Goal: Contribute content: Add original content to the website for others to see

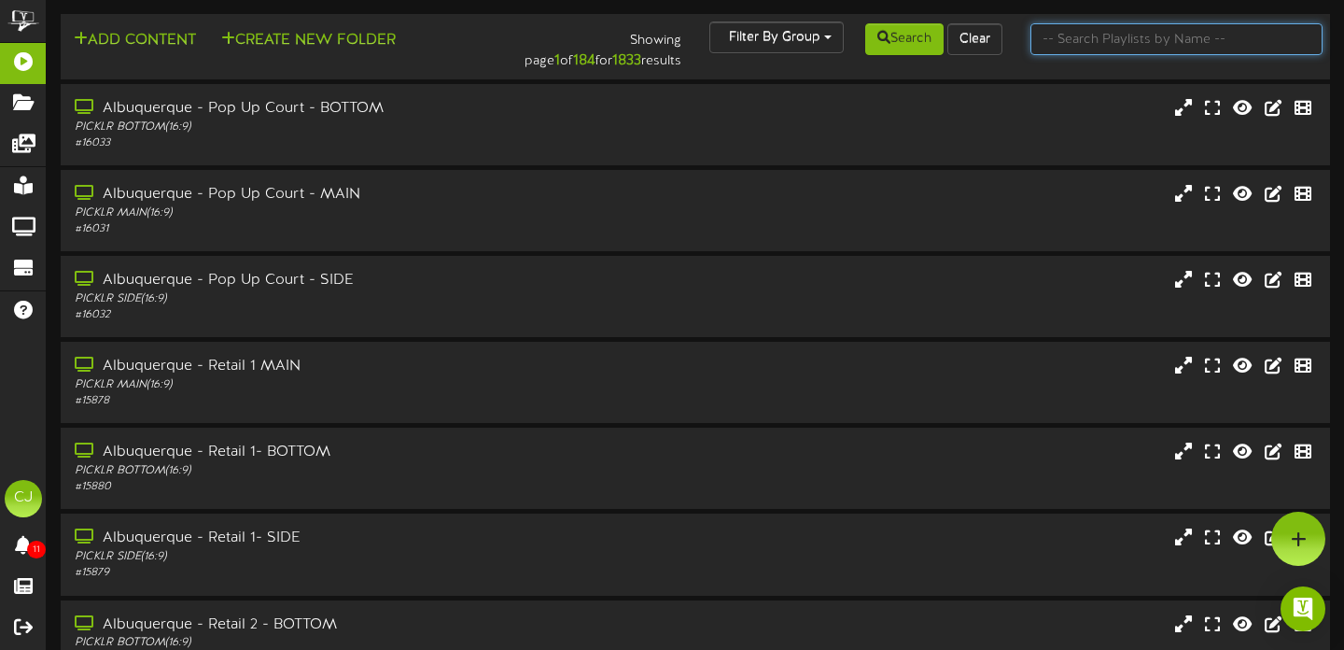
click at [1098, 35] on input "text" at bounding box center [1176, 39] width 293 height 32
type input "fredericksburg"
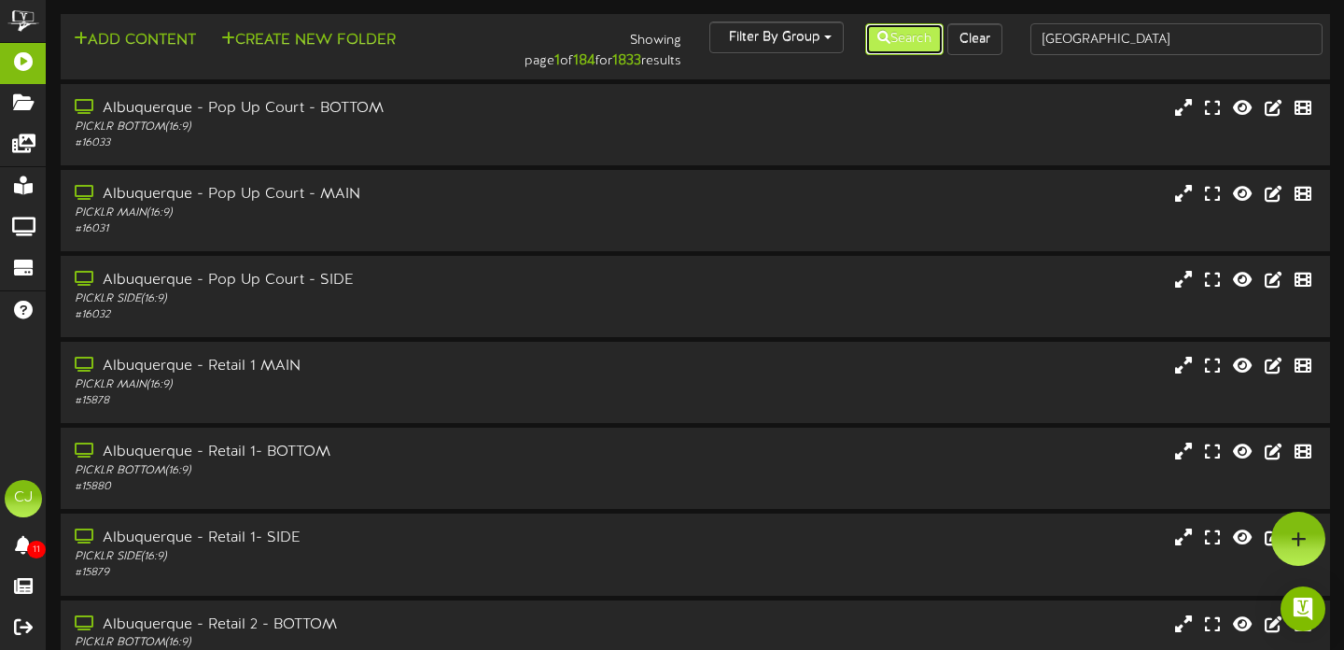
click at [902, 42] on button "Search" at bounding box center [904, 39] width 78 height 32
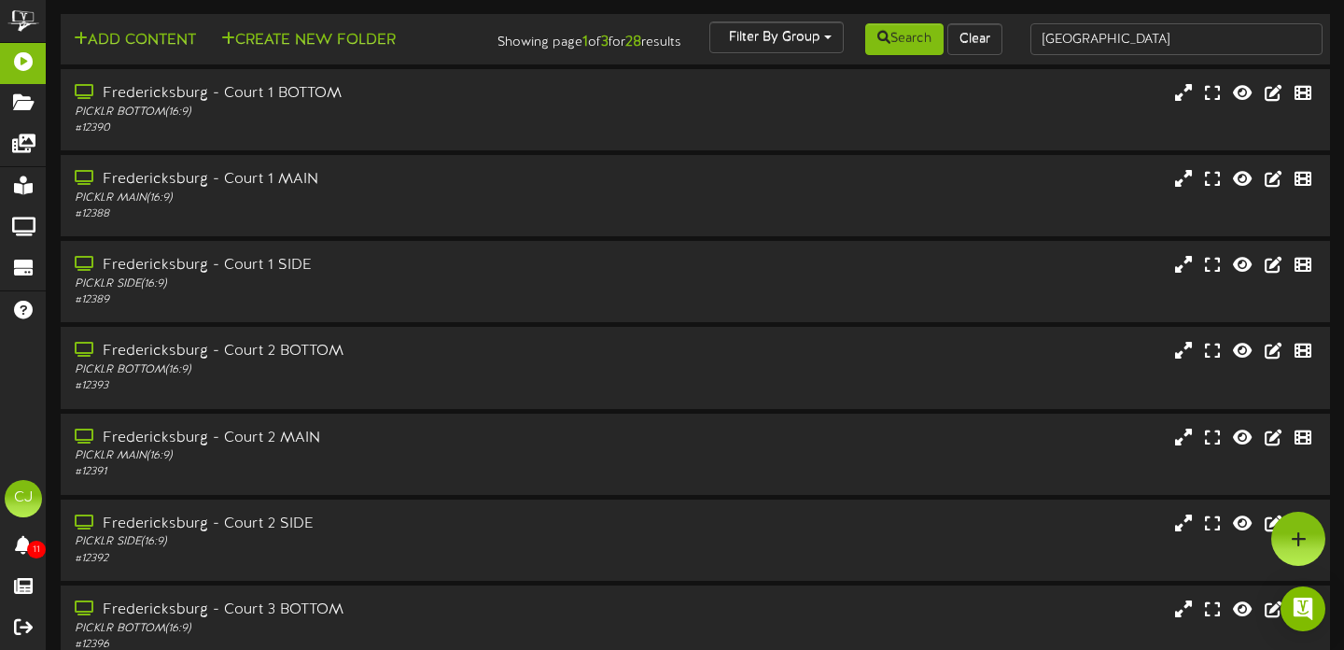
scroll to position [366, 0]
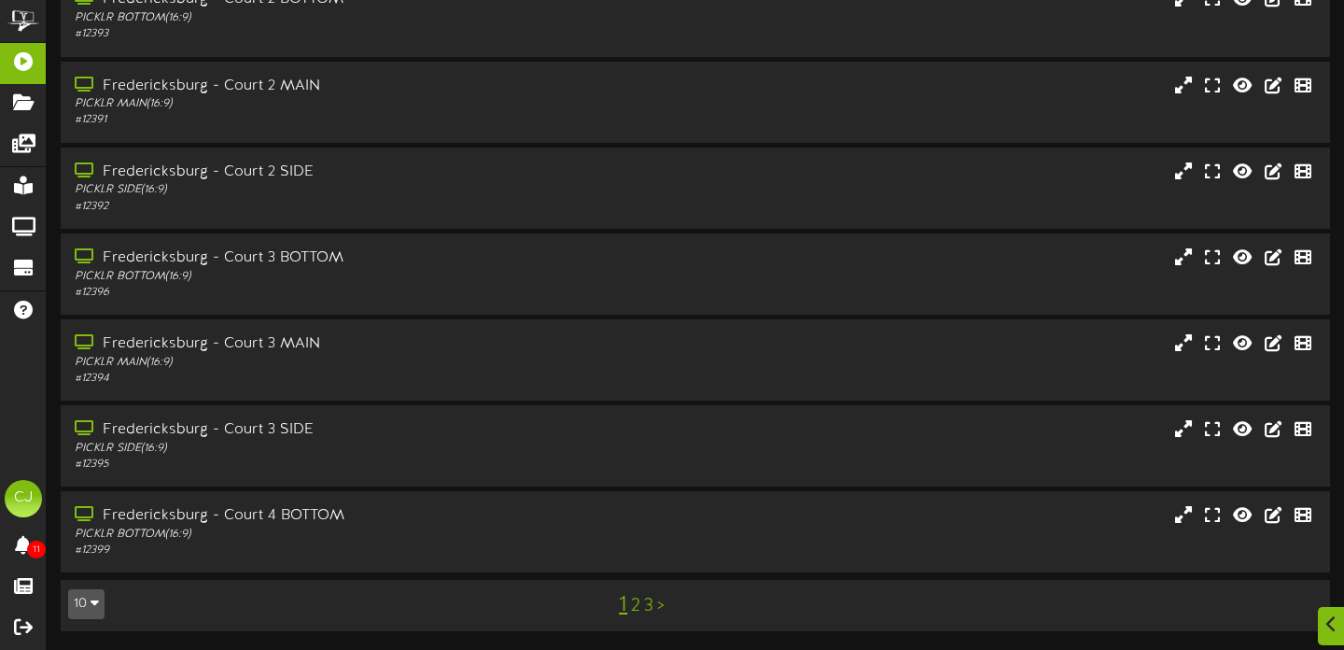
click at [650, 607] on link "3" at bounding box center [648, 605] width 9 height 21
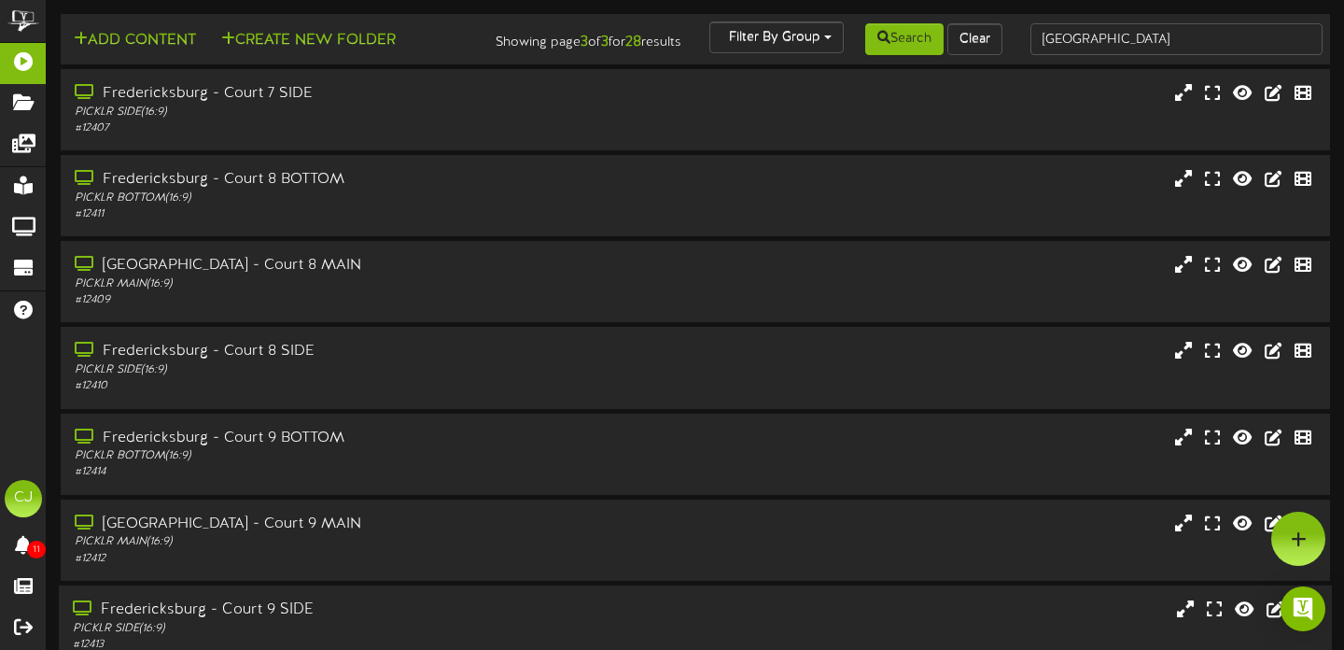
scroll to position [194, 0]
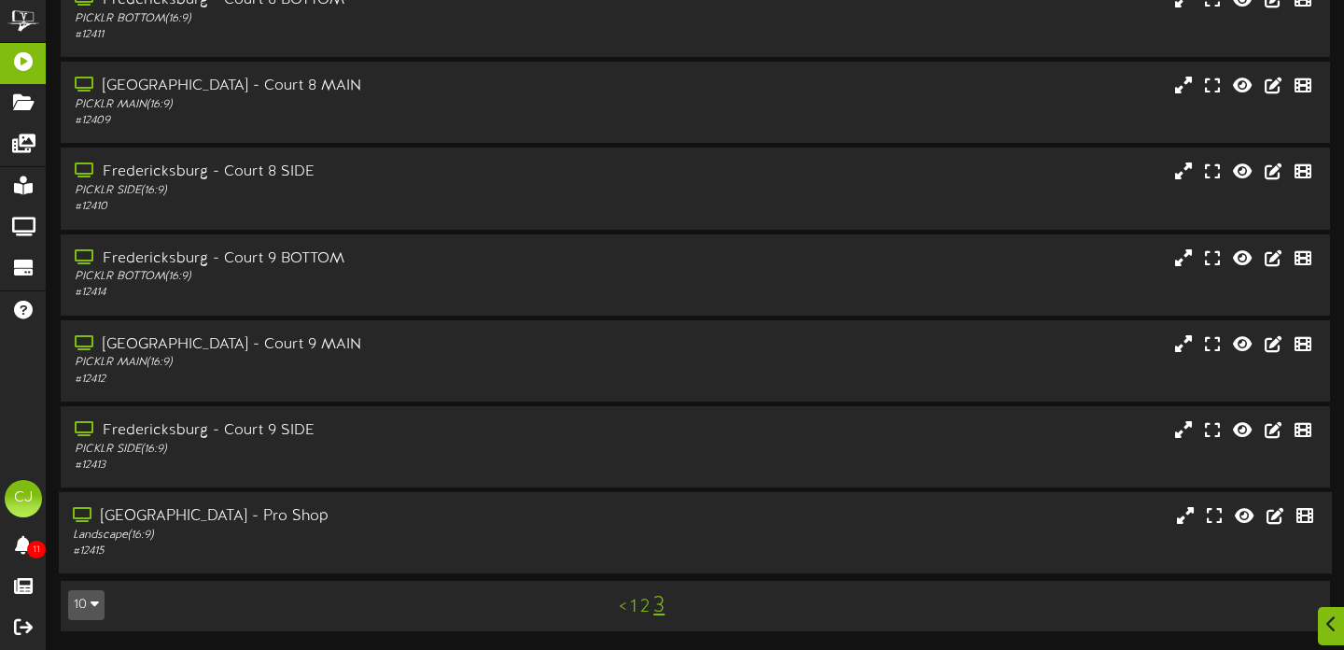
click at [298, 514] on div "Fredericksburg - Pro Shop" at bounding box center [324, 516] width 502 height 21
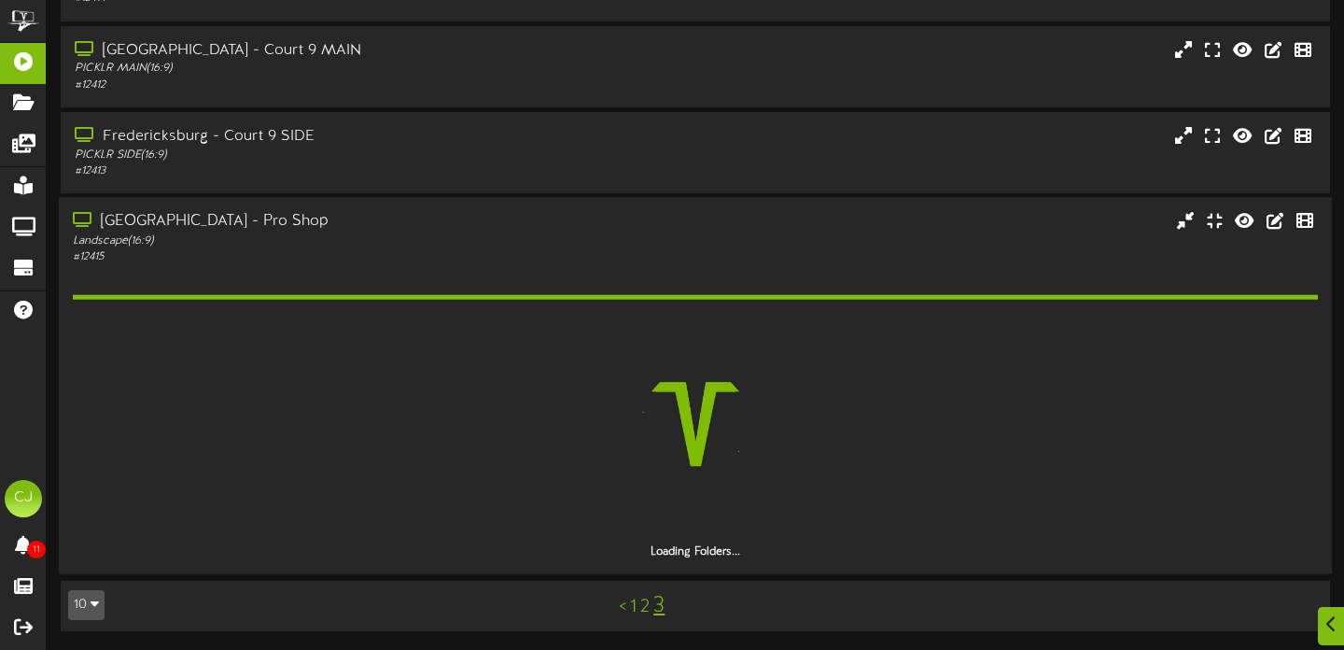
scroll to position [435, 0]
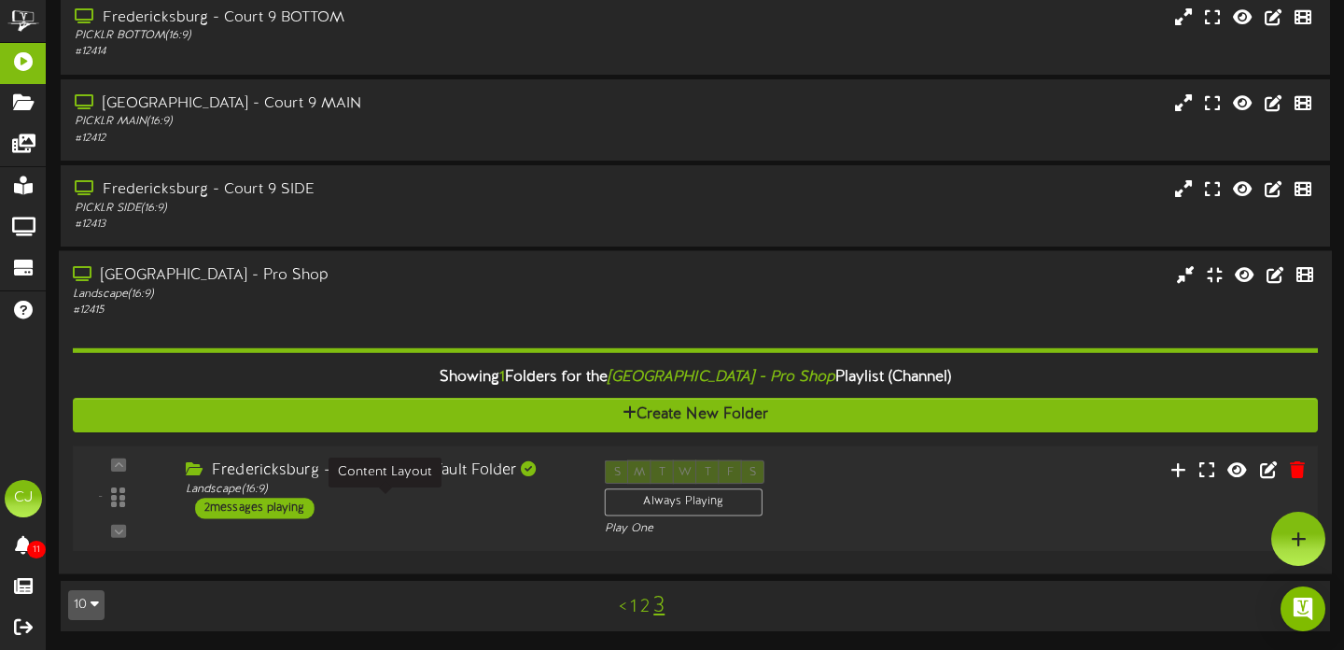
click at [432, 488] on div "Landscape ( 16:9 )" at bounding box center [381, 490] width 391 height 16
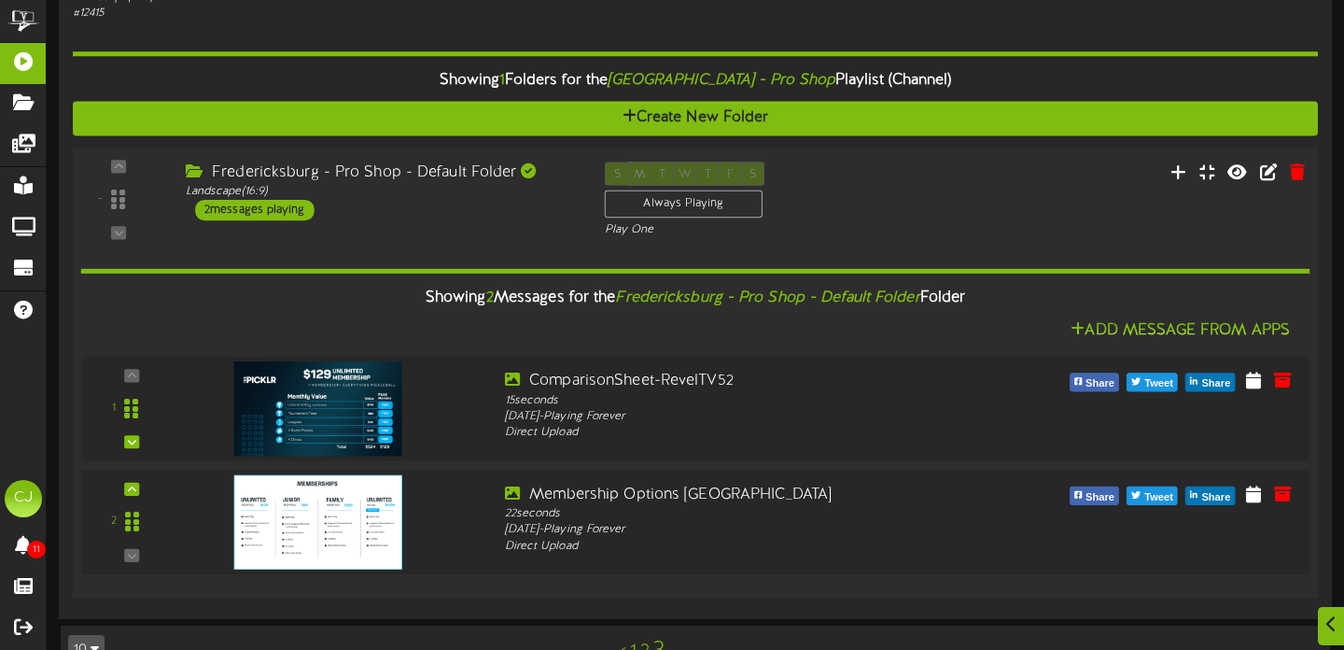
scroll to position [776, 0]
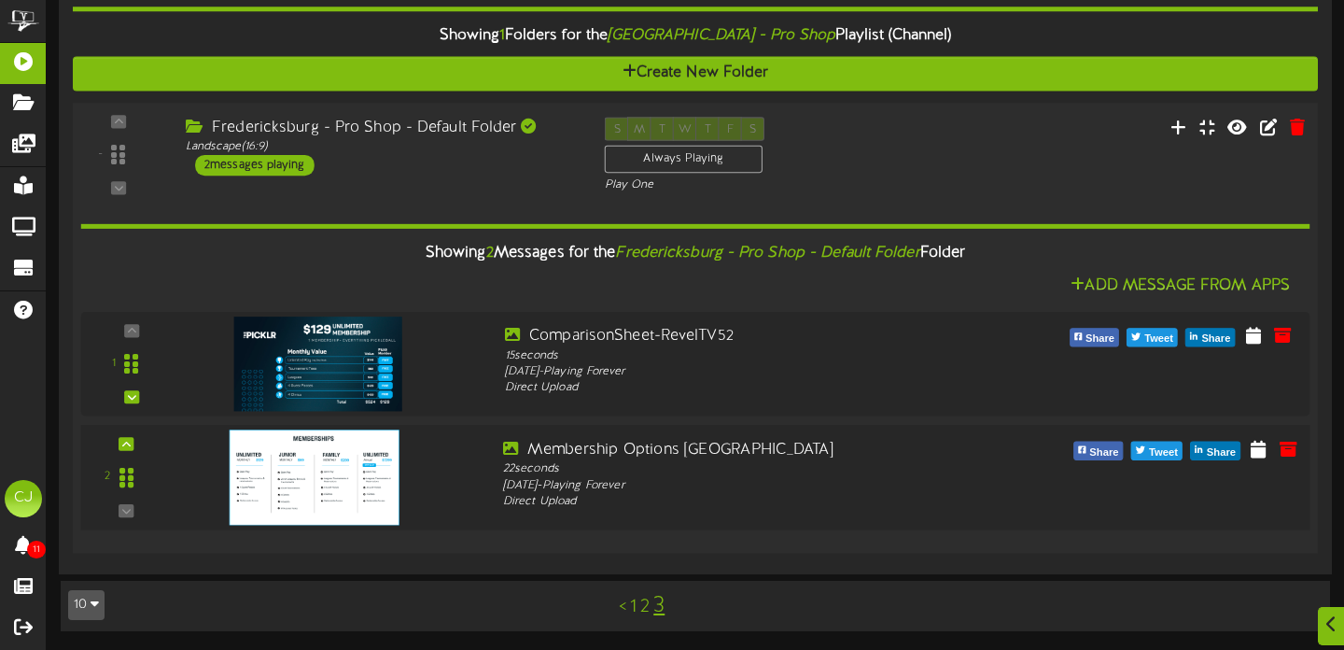
click at [353, 465] on img at bounding box center [315, 476] width 170 height 95
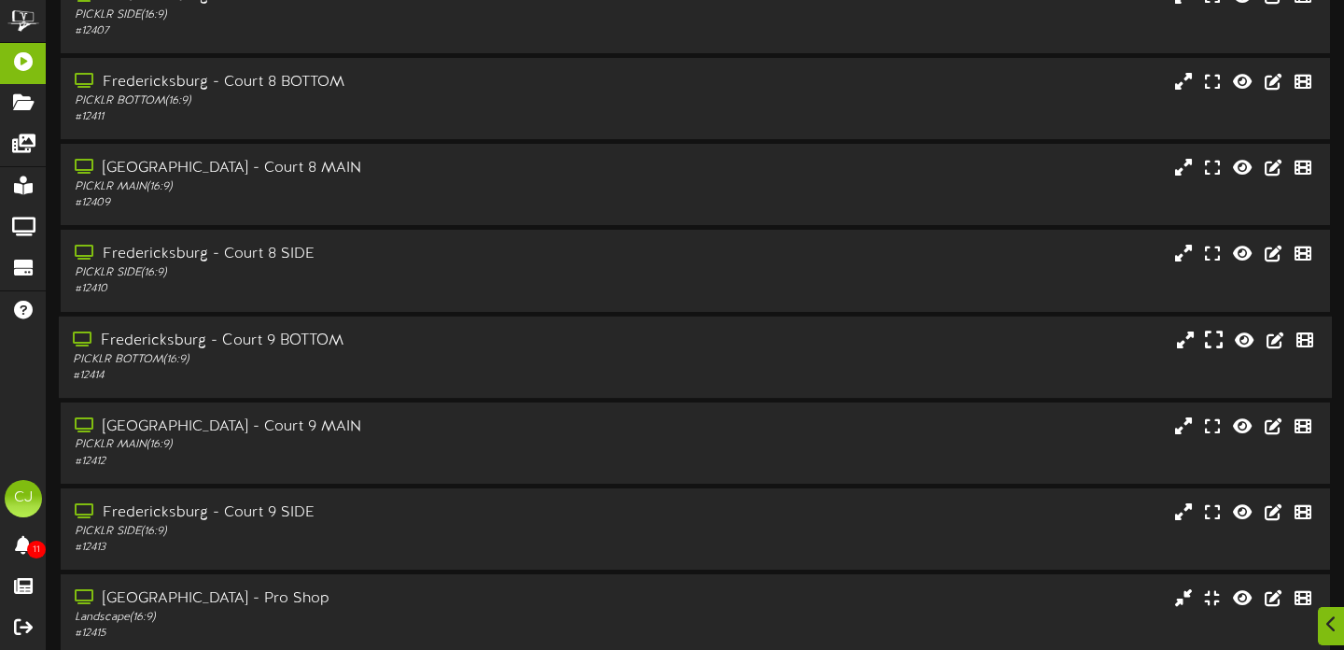
scroll to position [0, 0]
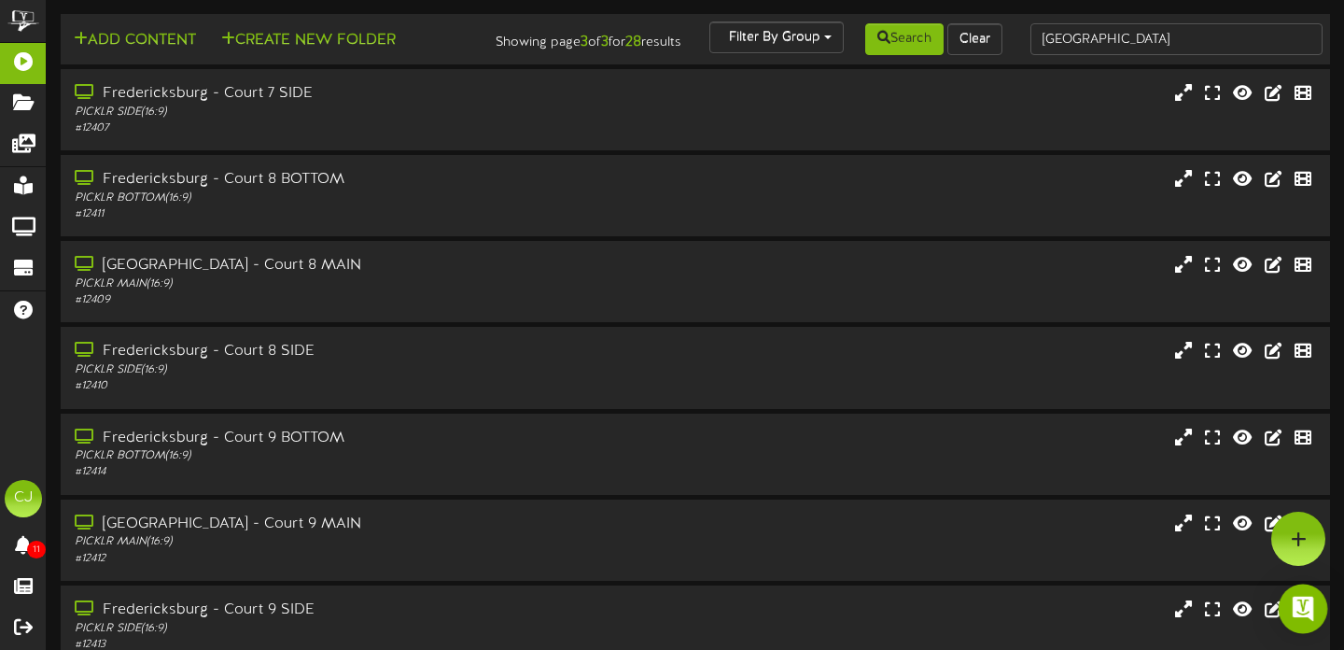
click at [1297, 597] on img "Open Intercom Messenger" at bounding box center [1303, 608] width 24 height 24
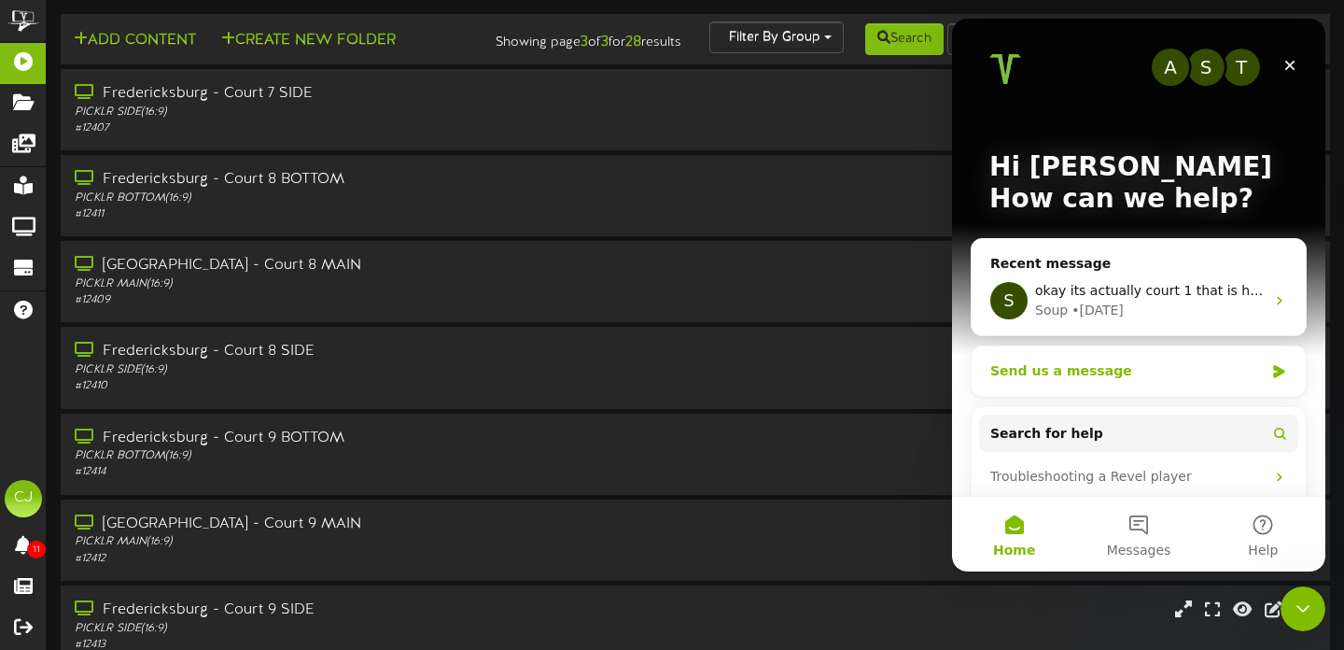
click at [1075, 374] on div "Send us a message" at bounding box center [1126, 371] width 273 height 20
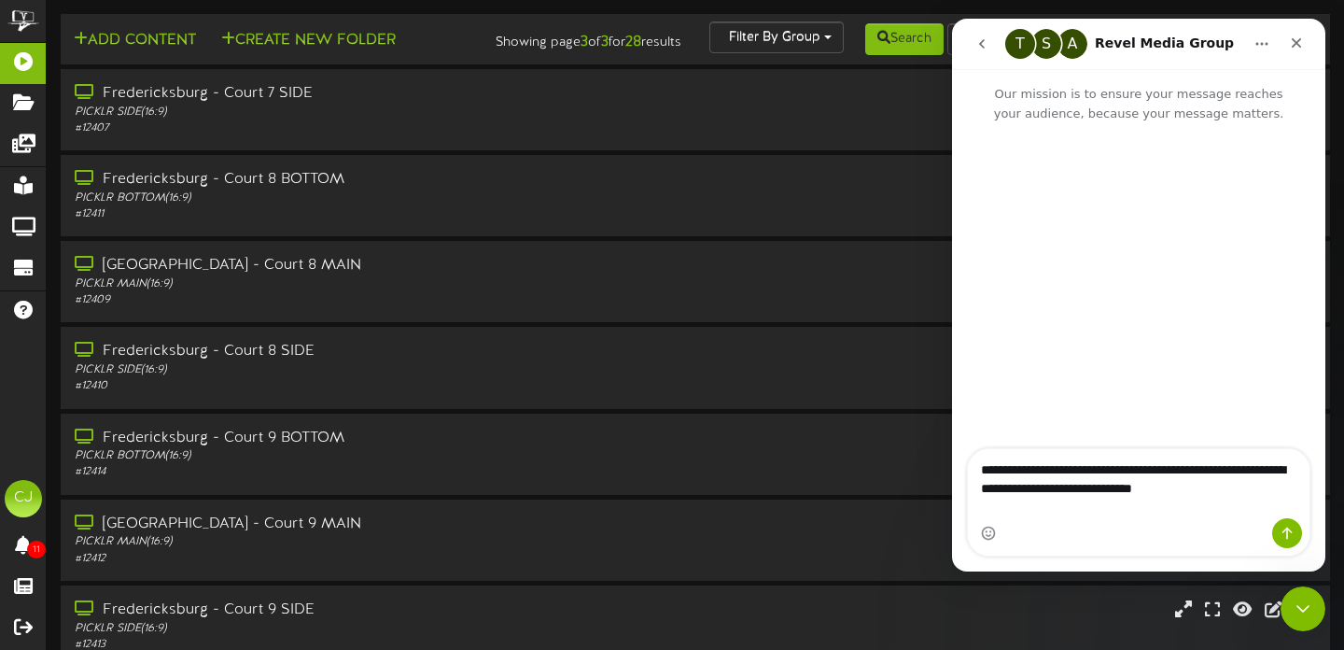
type textarea "**********"
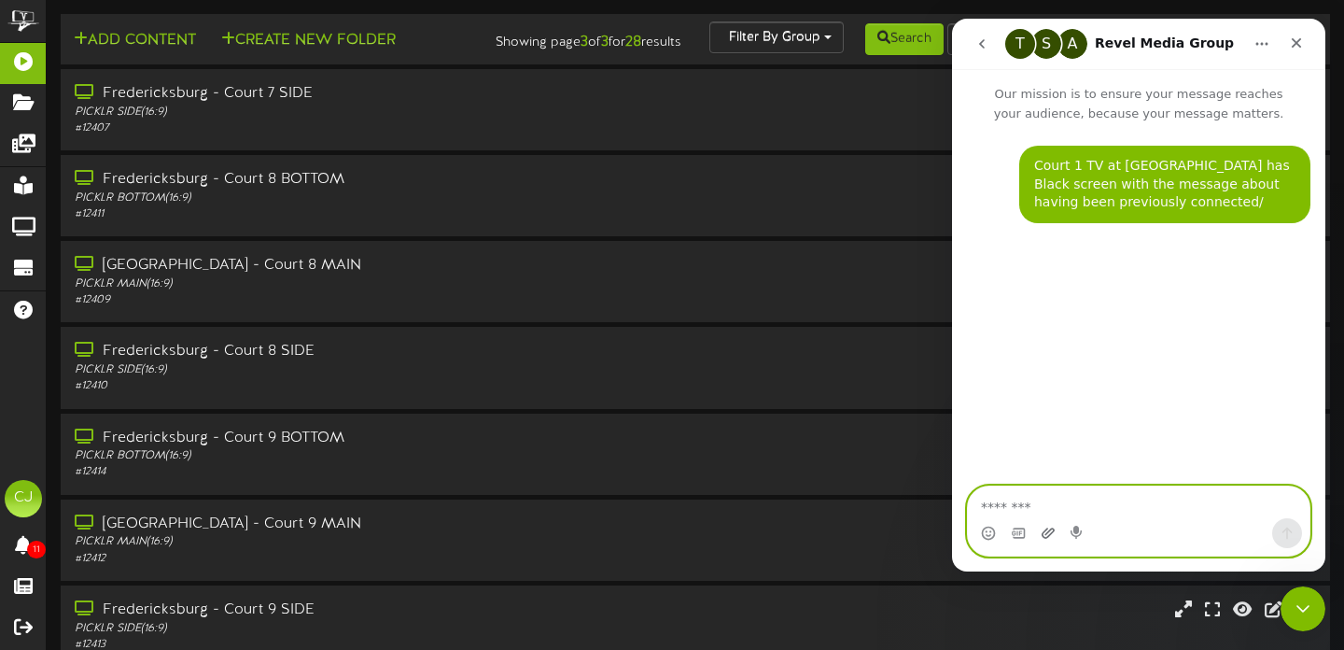
click at [1052, 533] on icon "Upload attachment" at bounding box center [1048, 532] width 13 height 10
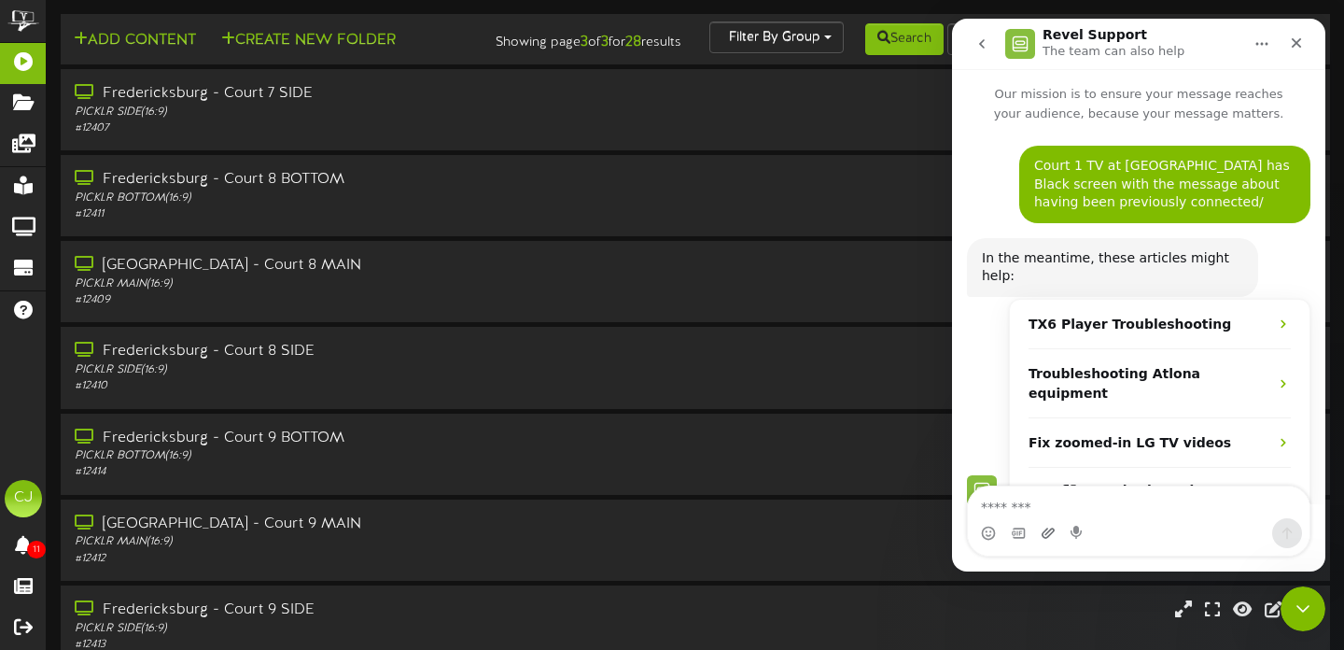
scroll to position [10, 0]
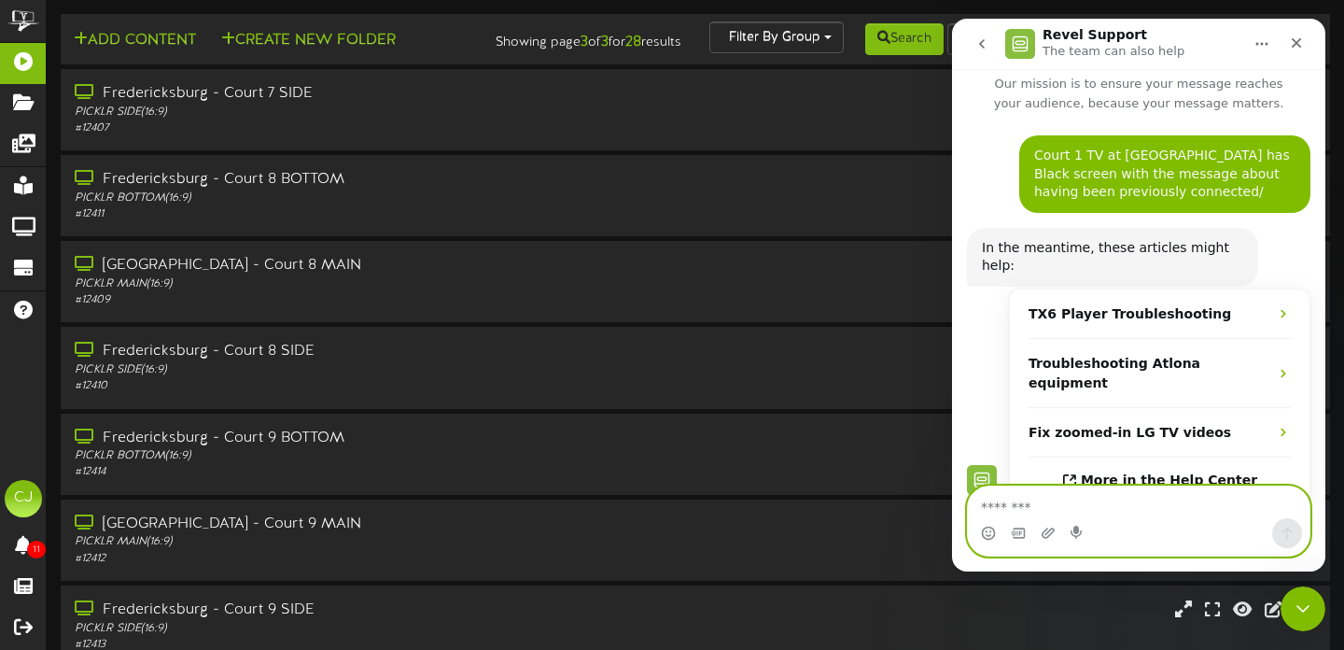
click at [1001, 511] on textarea "Message…" at bounding box center [1139, 502] width 342 height 32
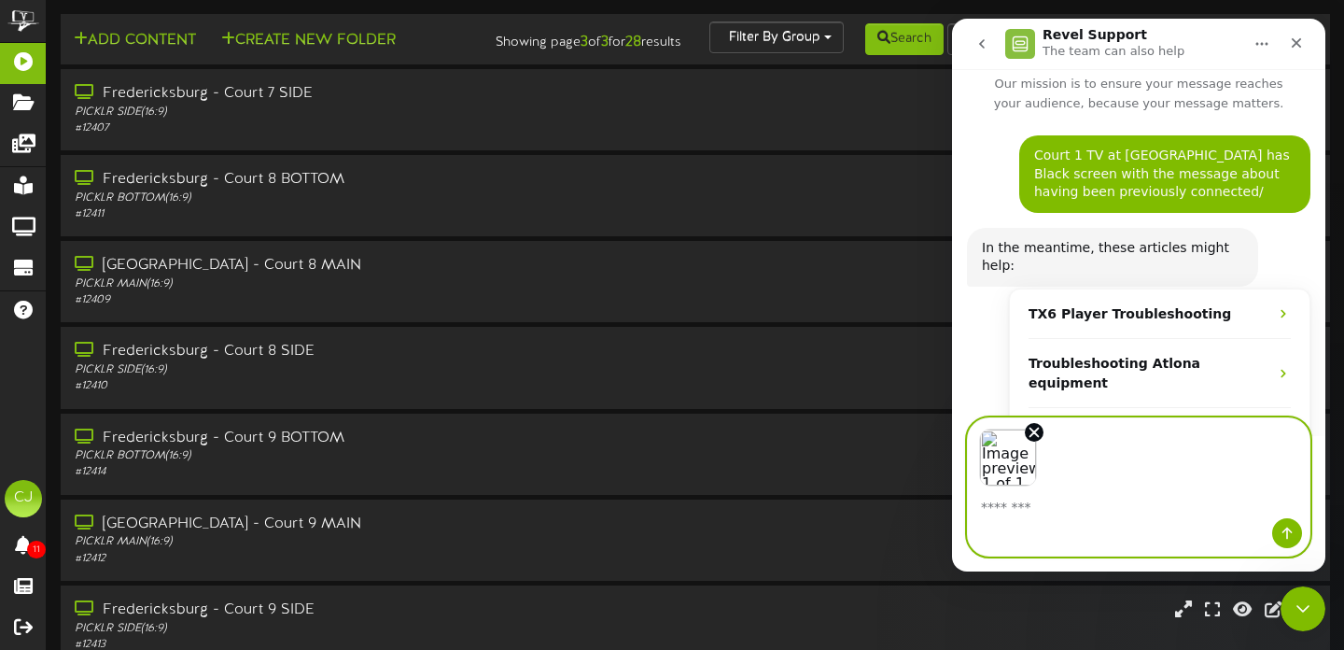
scroll to position [78, 0]
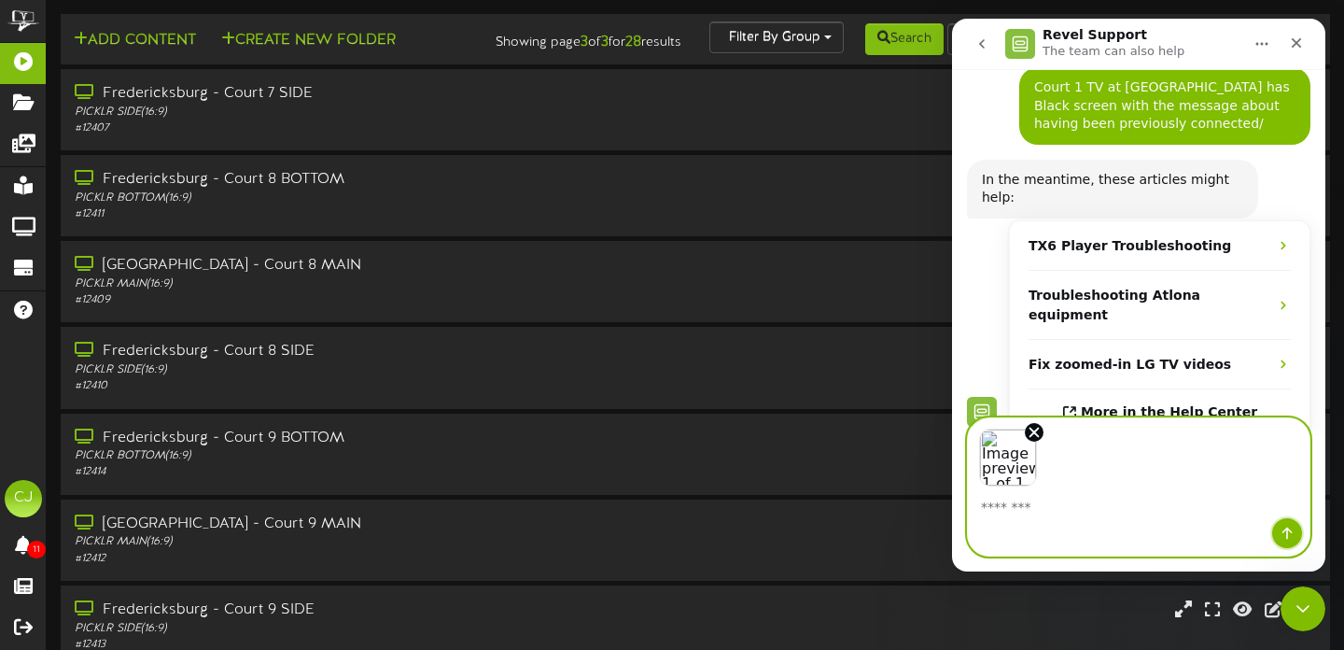
click at [1290, 524] on button "Send a message…" at bounding box center [1287, 533] width 30 height 30
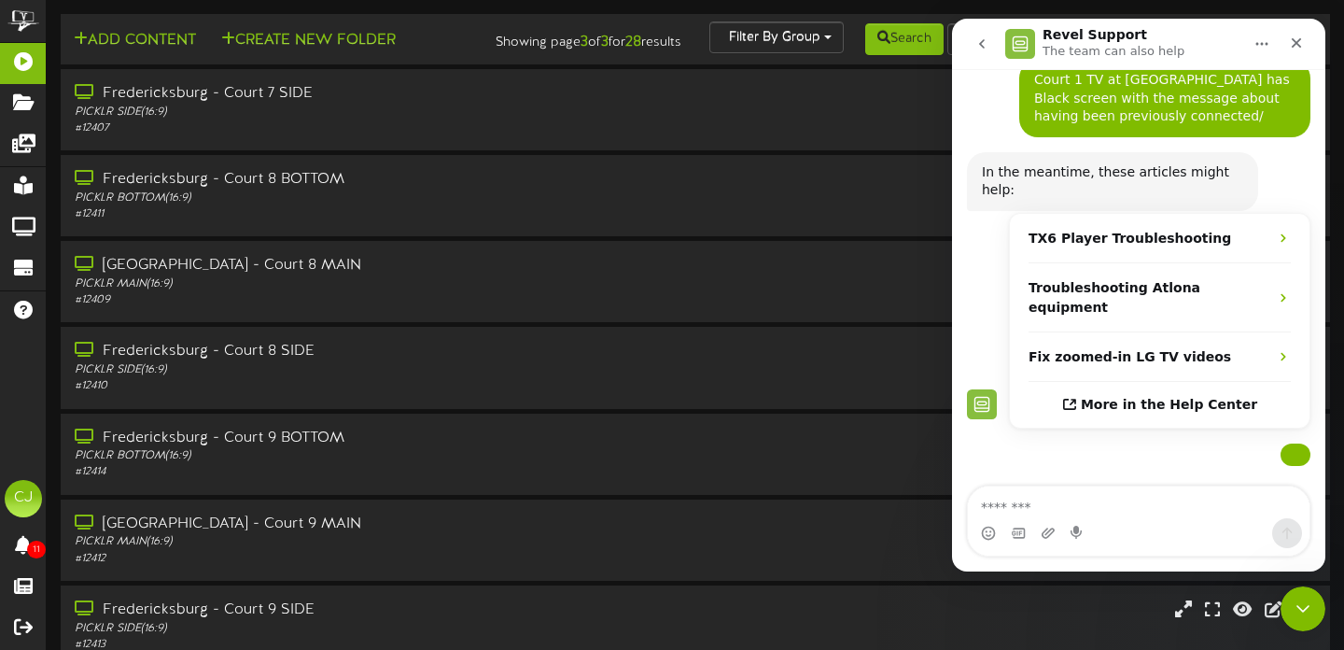
scroll to position [235, 0]
type textarea "**********"
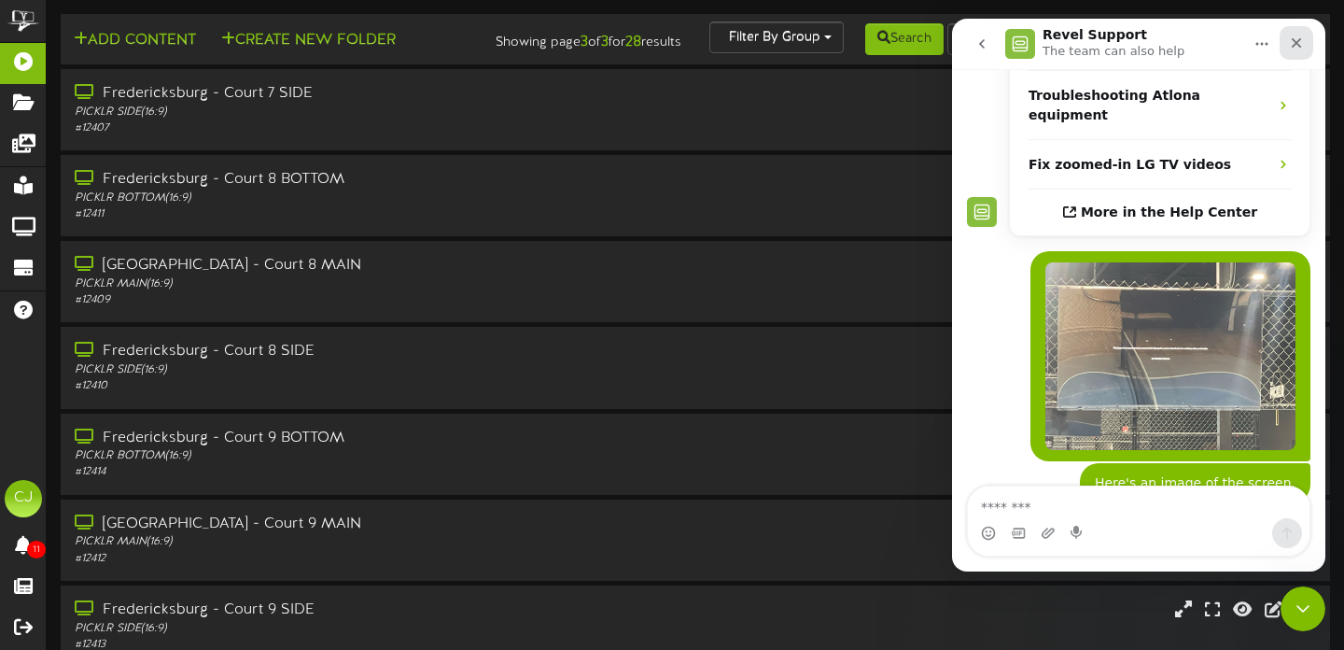
click at [1295, 36] on icon "Close" at bounding box center [1296, 42] width 15 height 15
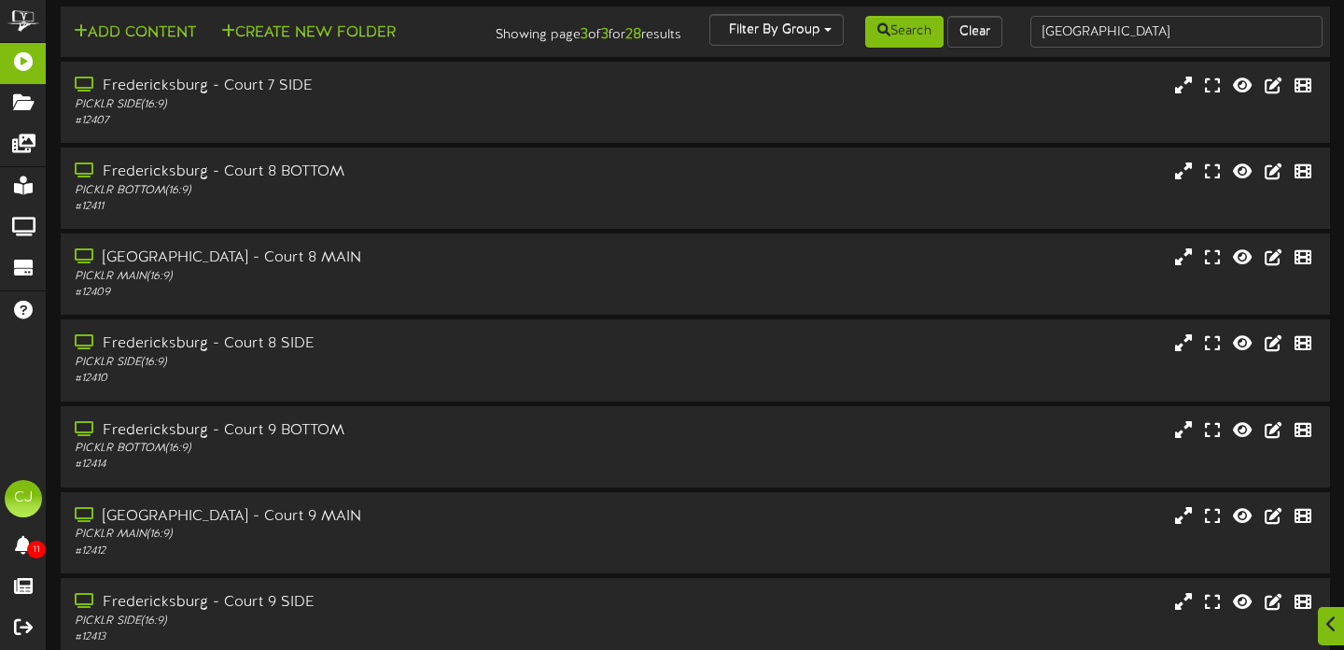
scroll to position [218, 0]
click at [347, 542] on div "PICKLR MAIN ( 16:9 )" at bounding box center [324, 534] width 502 height 16
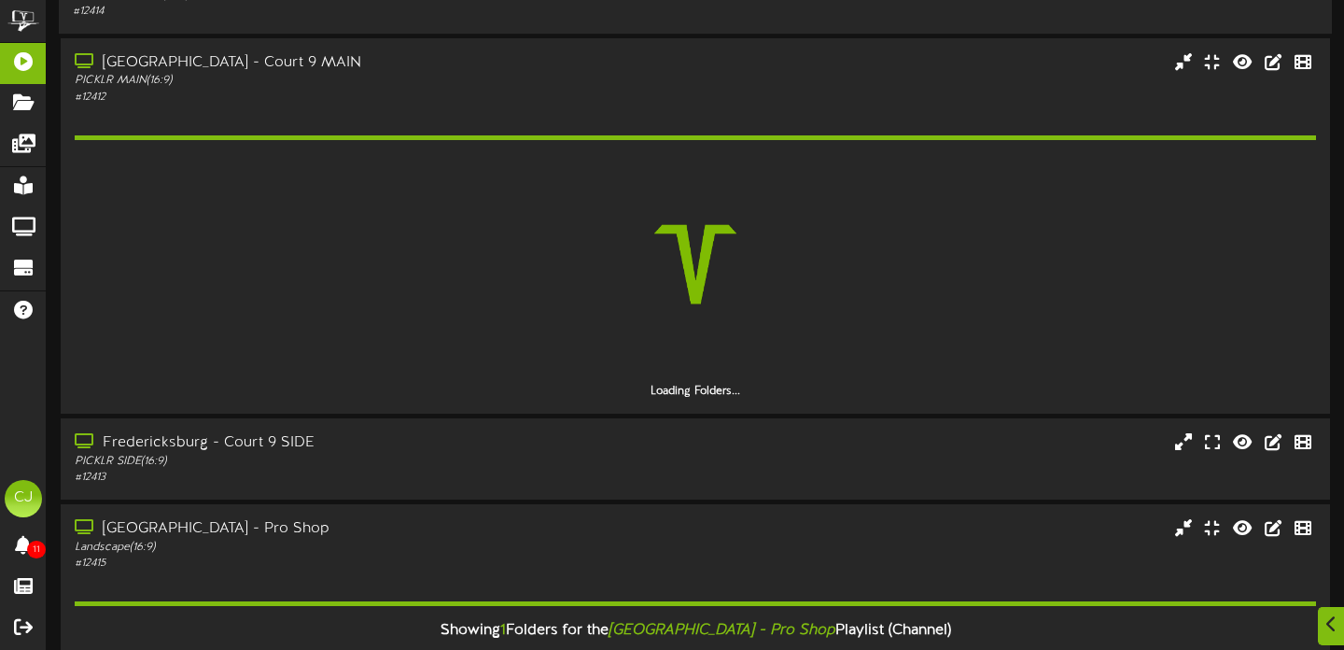
scroll to position [464, 0]
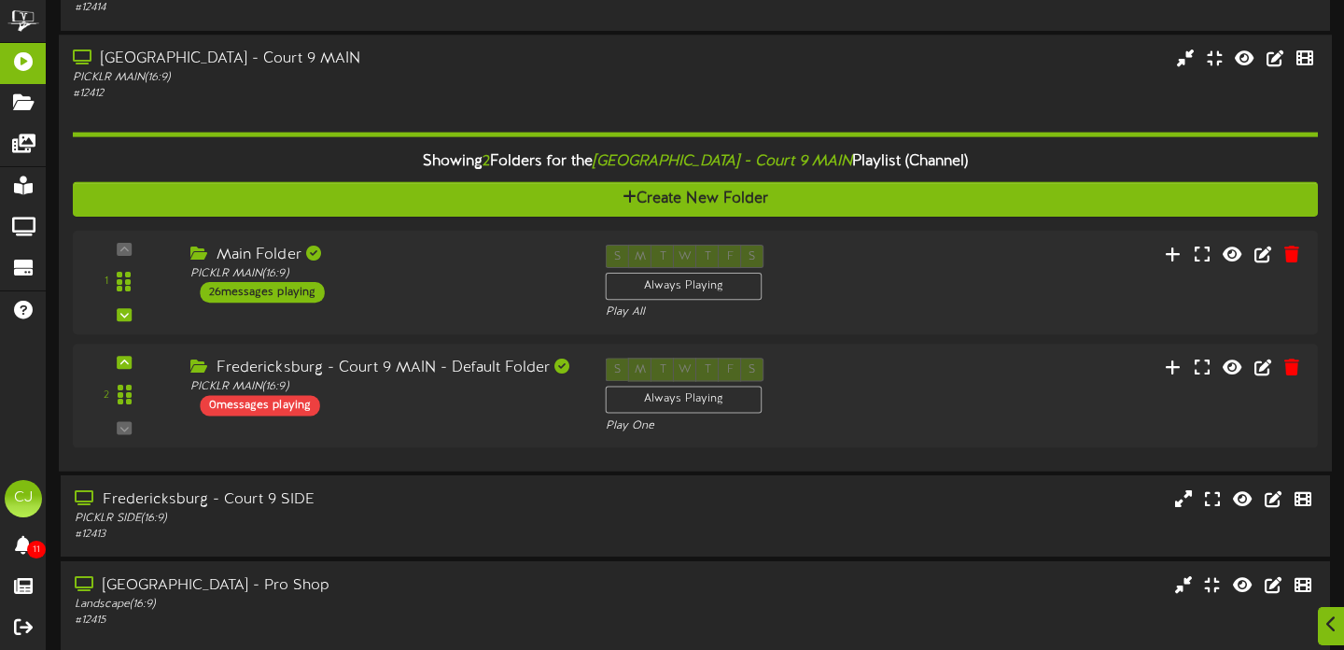
click at [383, 102] on div "# 12412" at bounding box center [324, 94] width 502 height 16
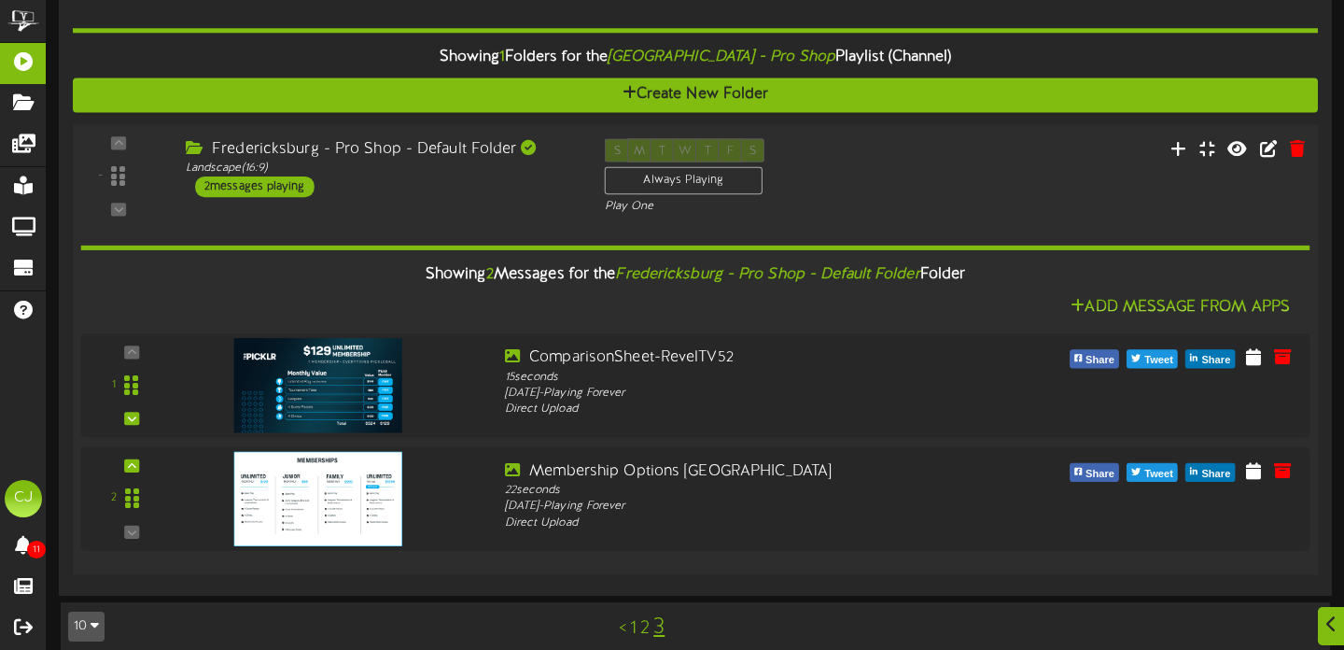
scroll to position [767, 0]
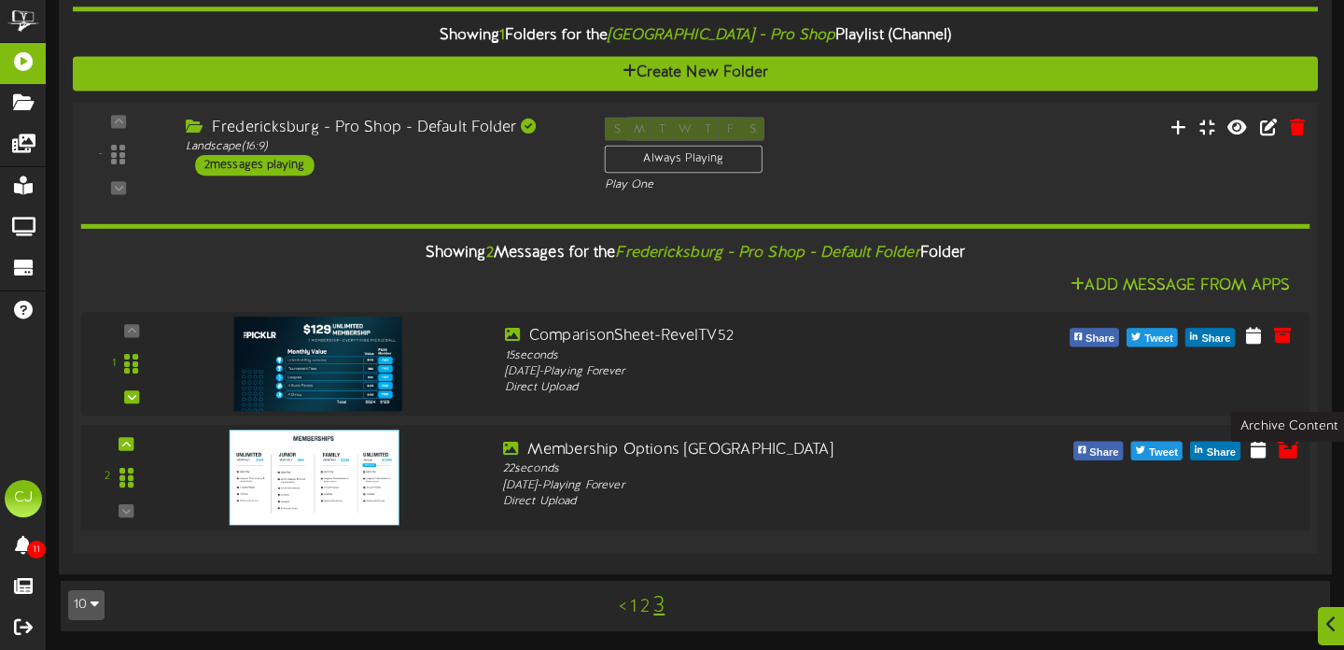
click at [1281, 457] on icon at bounding box center [1288, 448] width 21 height 21
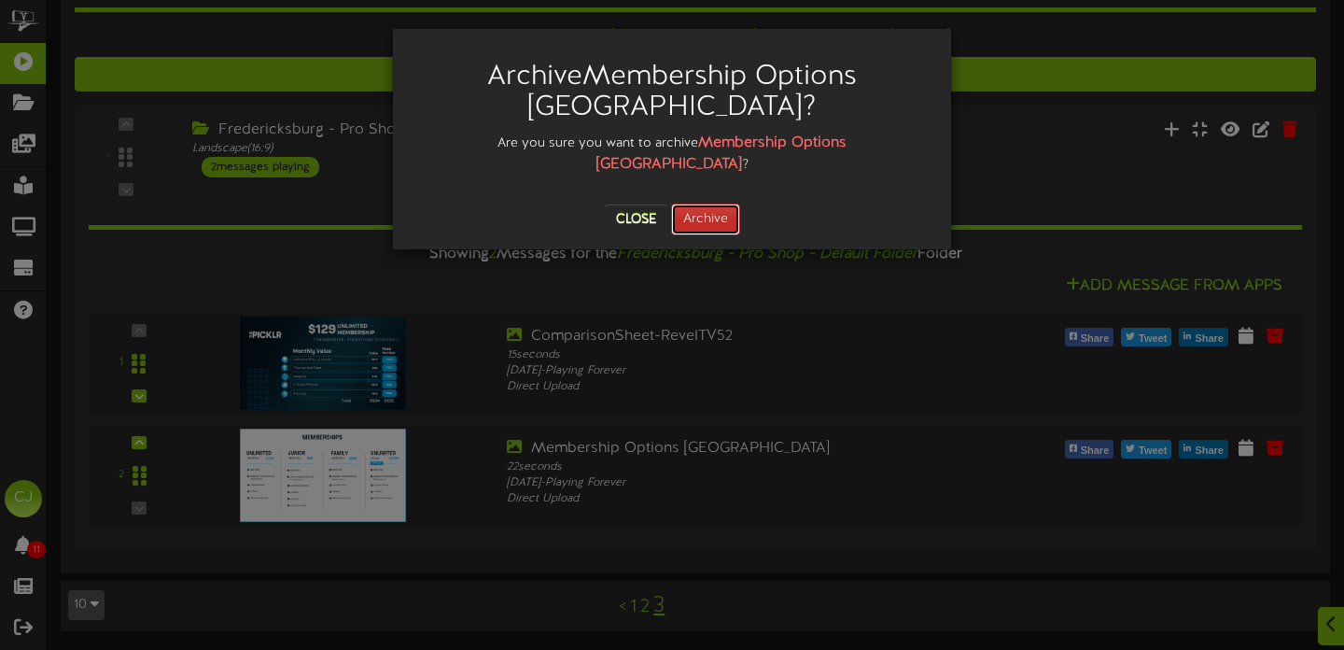
click at [726, 203] on button "Archive" at bounding box center [705, 219] width 69 height 32
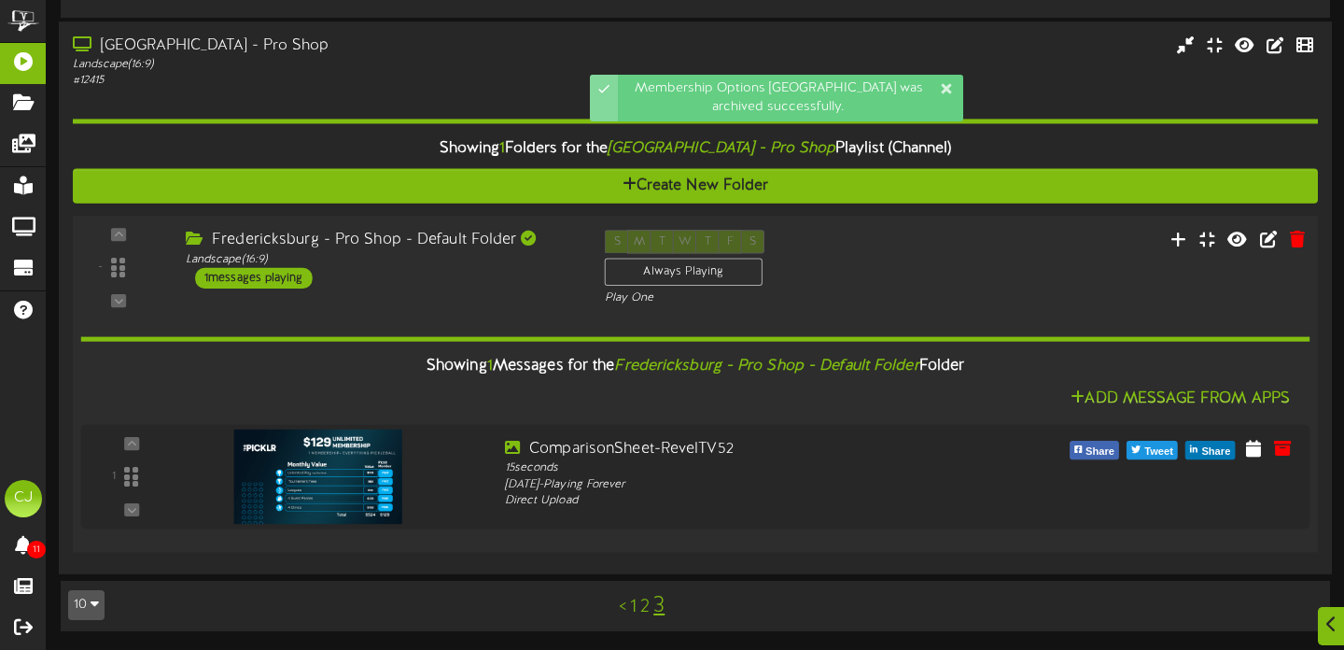
scroll to position [218, 0]
click at [1182, 239] on icon at bounding box center [1179, 238] width 20 height 21
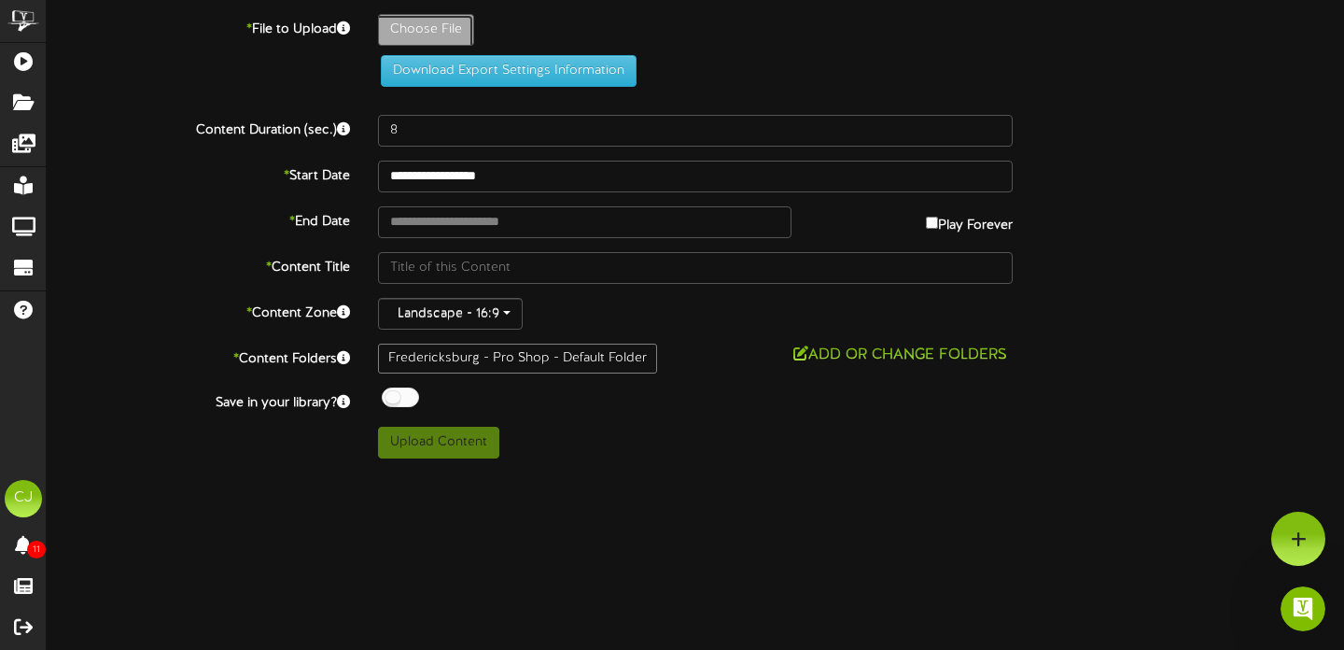
type input "**********"
type input "Membership-Founder21"
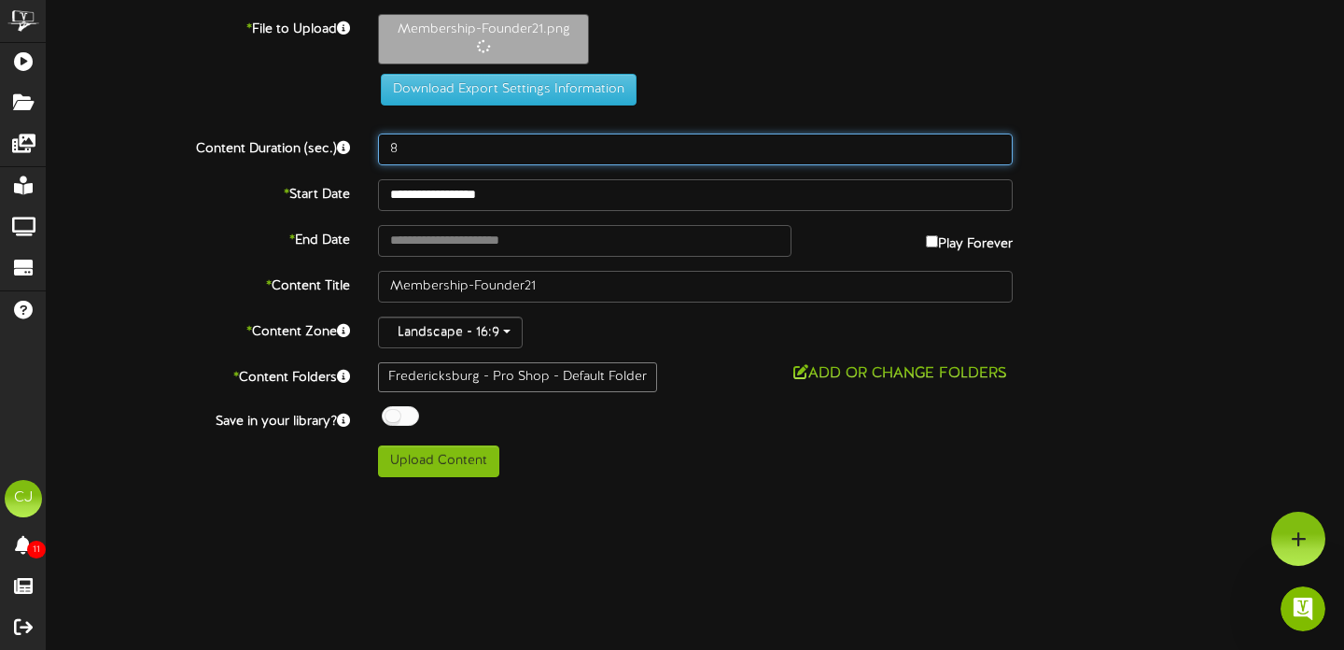
click at [420, 150] on input "8" at bounding box center [695, 149] width 635 height 32
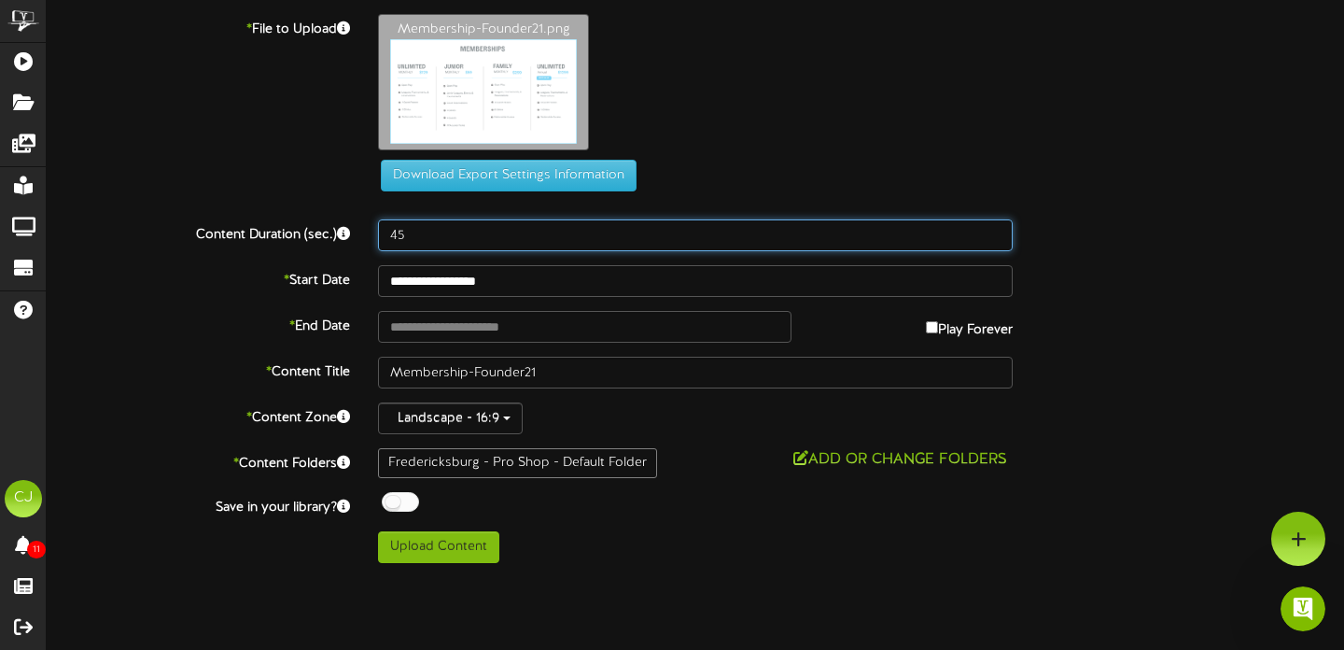
type input "4"
type input "15"
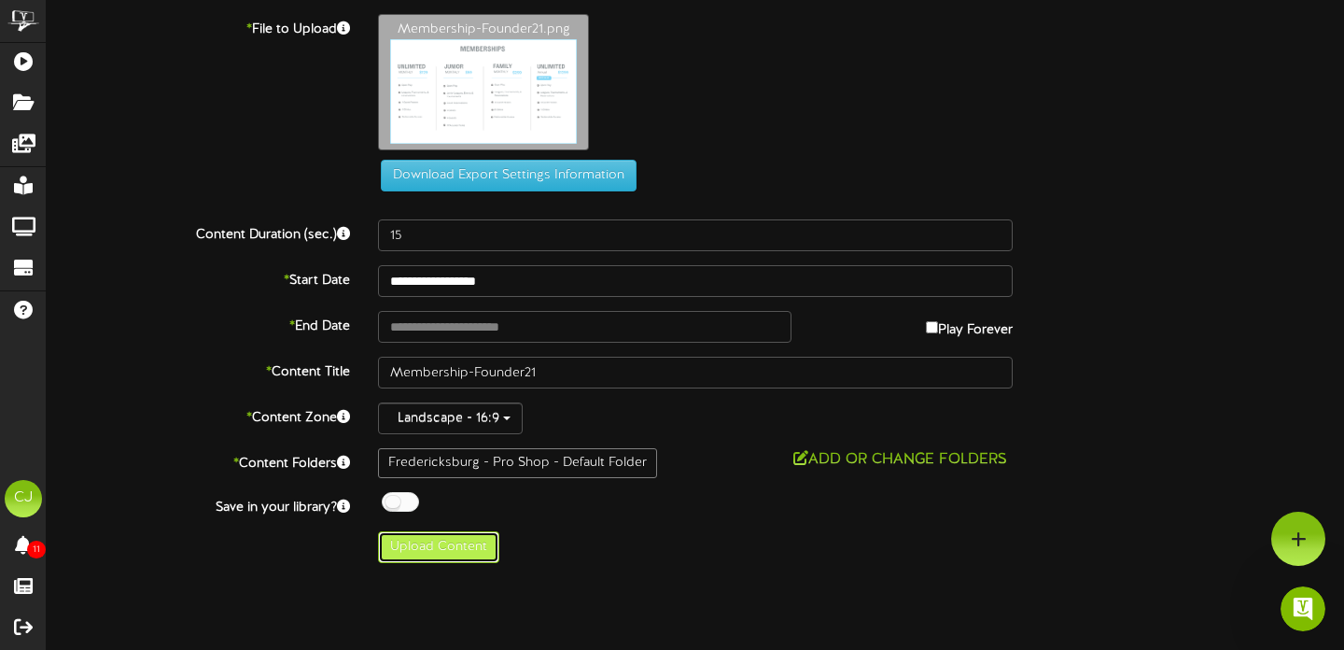
click at [452, 539] on button "Upload Content" at bounding box center [438, 547] width 121 height 32
type input "**********"
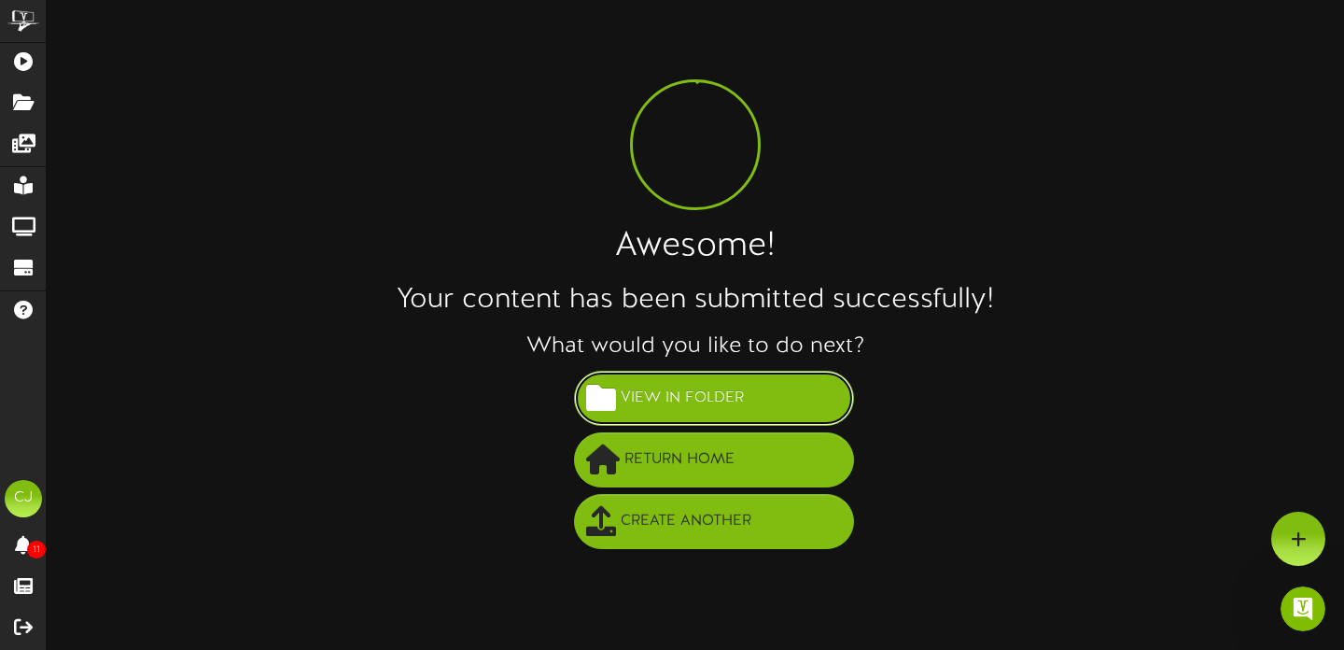
drag, startPoint x: 781, startPoint y: 415, endPoint x: 777, endPoint y: 350, distance: 65.4
click at [781, 415] on button "View in Folder" at bounding box center [714, 398] width 280 height 55
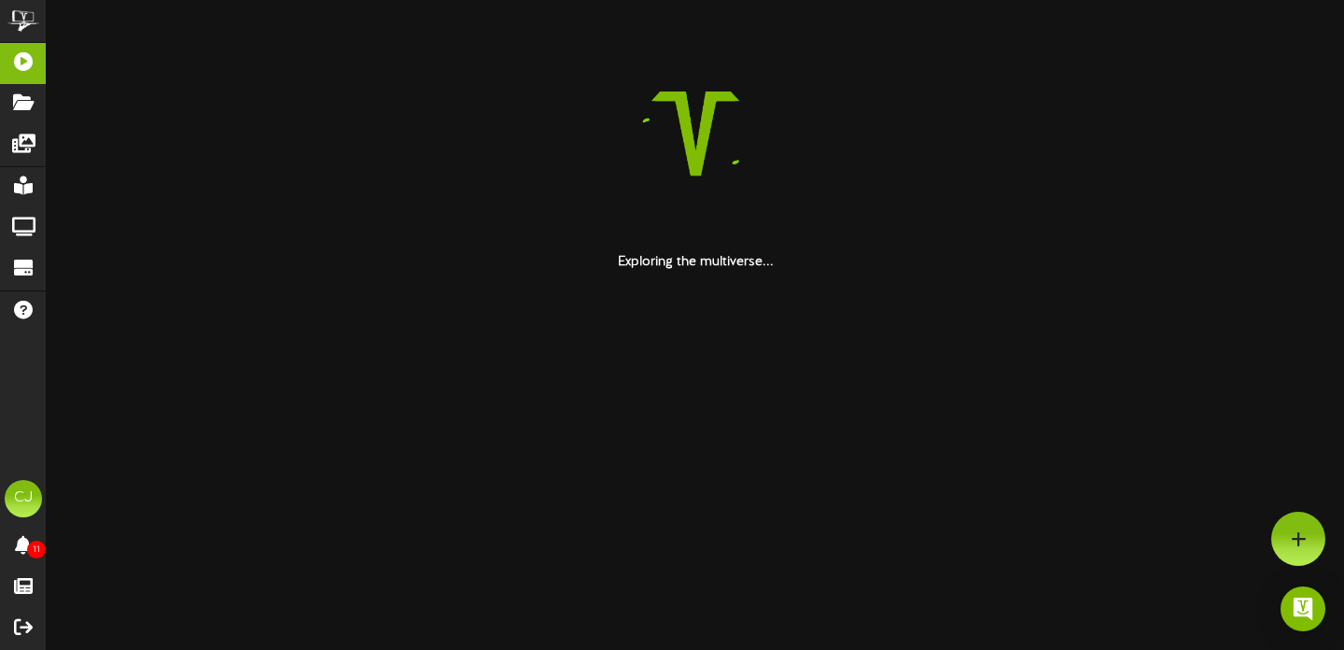
scroll to position [1, 0]
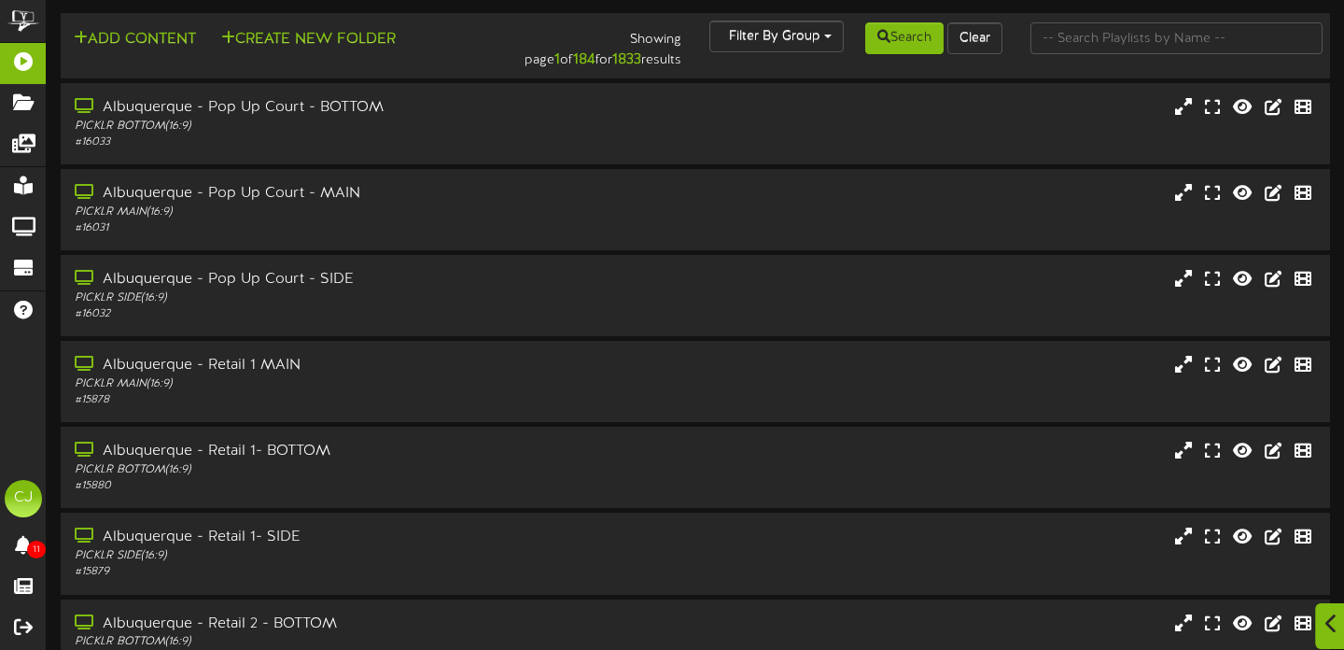
click at [1329, 620] on icon at bounding box center [1331, 623] width 12 height 21
click at [1305, 609] on img "Open Intercom Messenger" at bounding box center [1303, 608] width 24 height 24
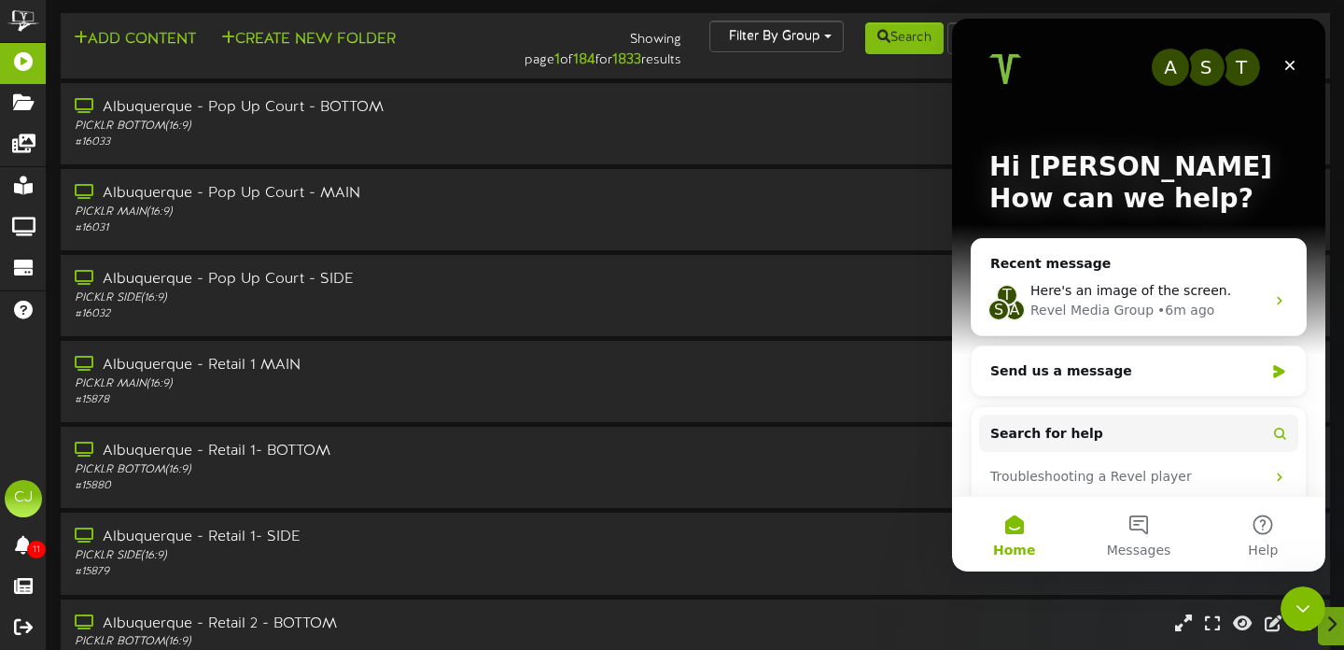
scroll to position [0, 0]
click at [1260, 299] on div "Here's an image of the screen." at bounding box center [1147, 291] width 234 height 20
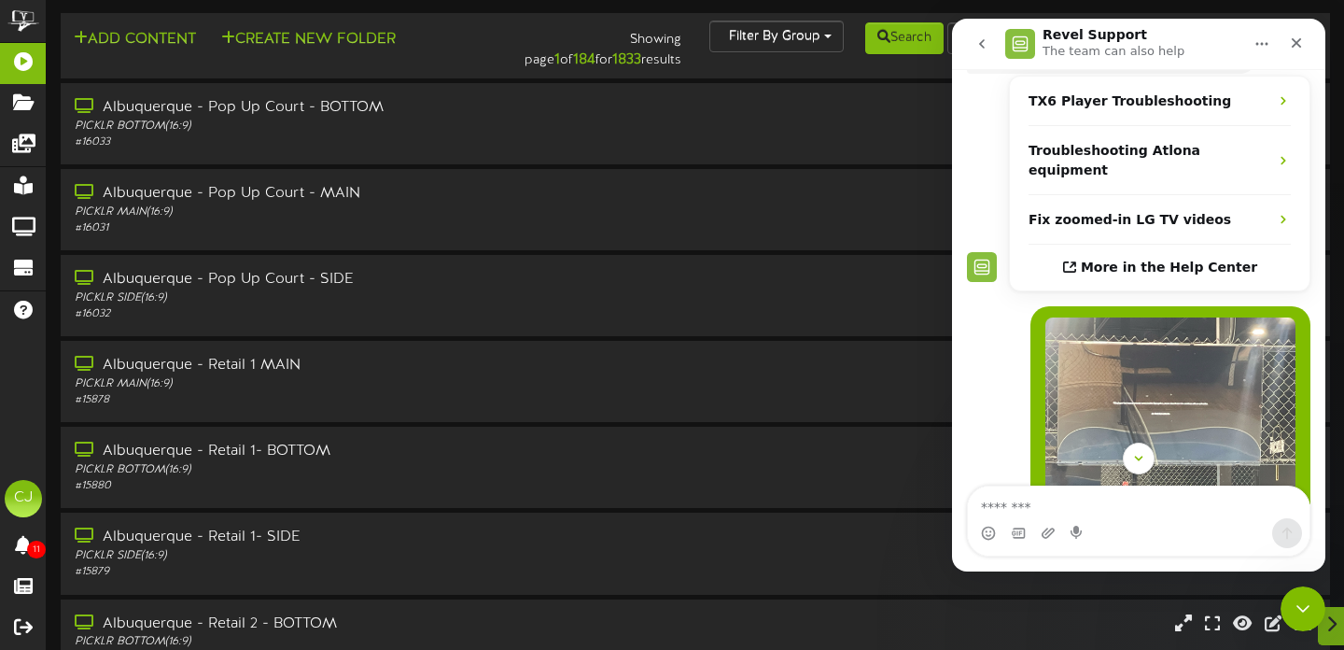
scroll to position [278, 0]
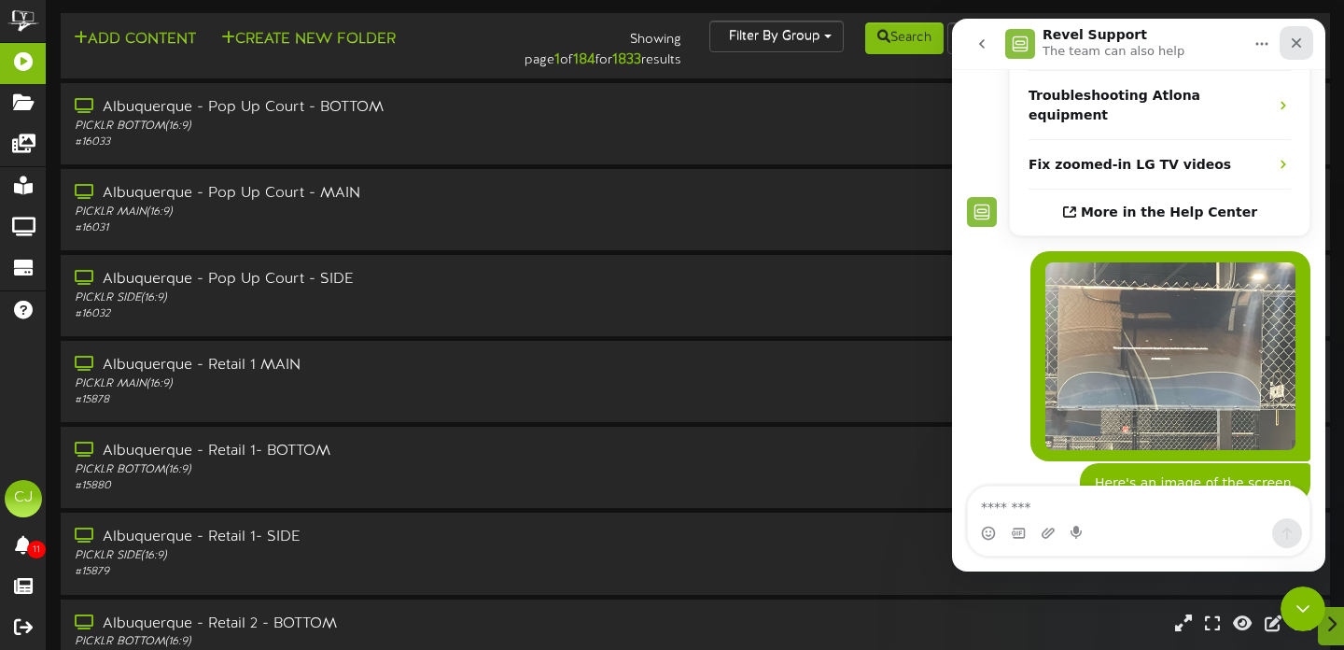
click at [1304, 42] on div "Close" at bounding box center [1297, 43] width 34 height 34
